Goal: Task Accomplishment & Management: Manage account settings

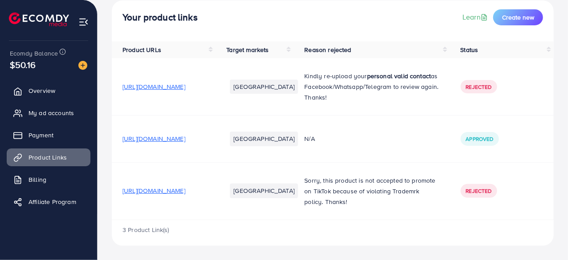
scroll to position [75, 0]
click at [484, 188] on span "Rejected" at bounding box center [479, 191] width 26 height 8
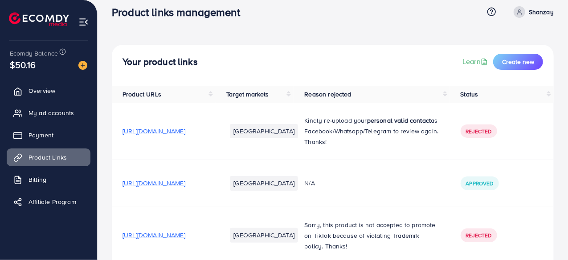
scroll to position [0, 0]
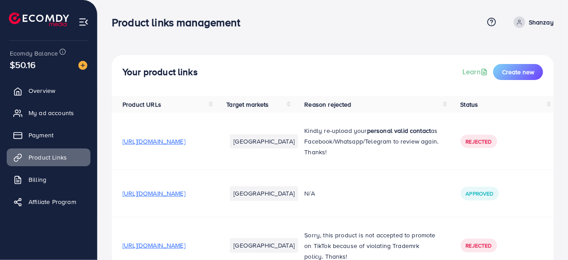
click at [79, 20] on img at bounding box center [83, 22] width 10 height 10
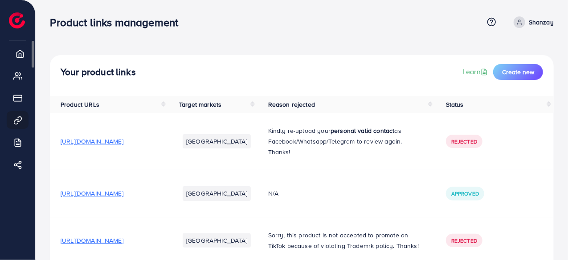
click at [17, 55] on icon at bounding box center [20, 54] width 7 height 8
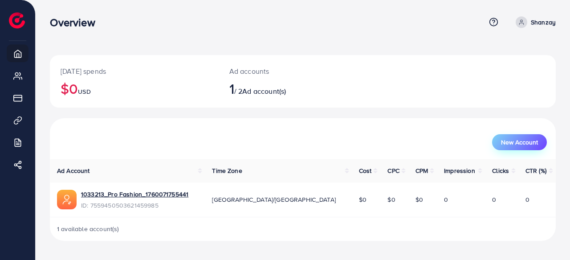
click at [533, 142] on span "New Account" at bounding box center [519, 142] width 37 height 6
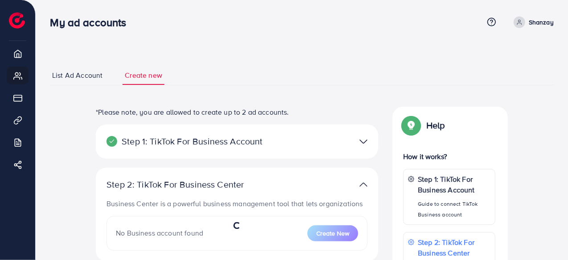
select select
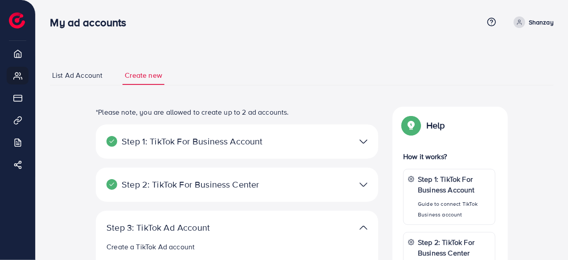
click at [77, 78] on span "List Ad Account" at bounding box center [77, 75] width 50 height 10
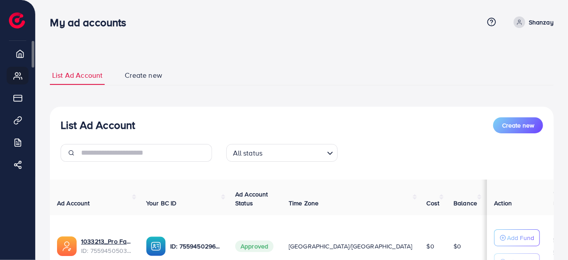
click at [0, 0] on div "Ecomdy Balance $50.16" at bounding box center [0, 0] width 0 height 0
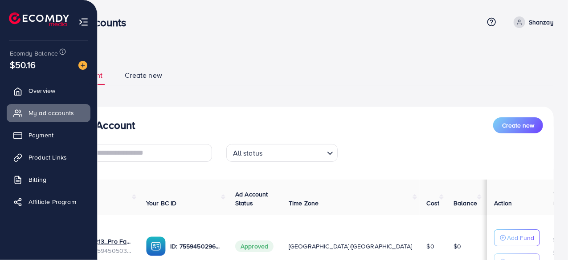
click at [165, 123] on div "List Ad Account Create new" at bounding box center [302, 126] width 482 height 16
